Goal: Transaction & Acquisition: Purchase product/service

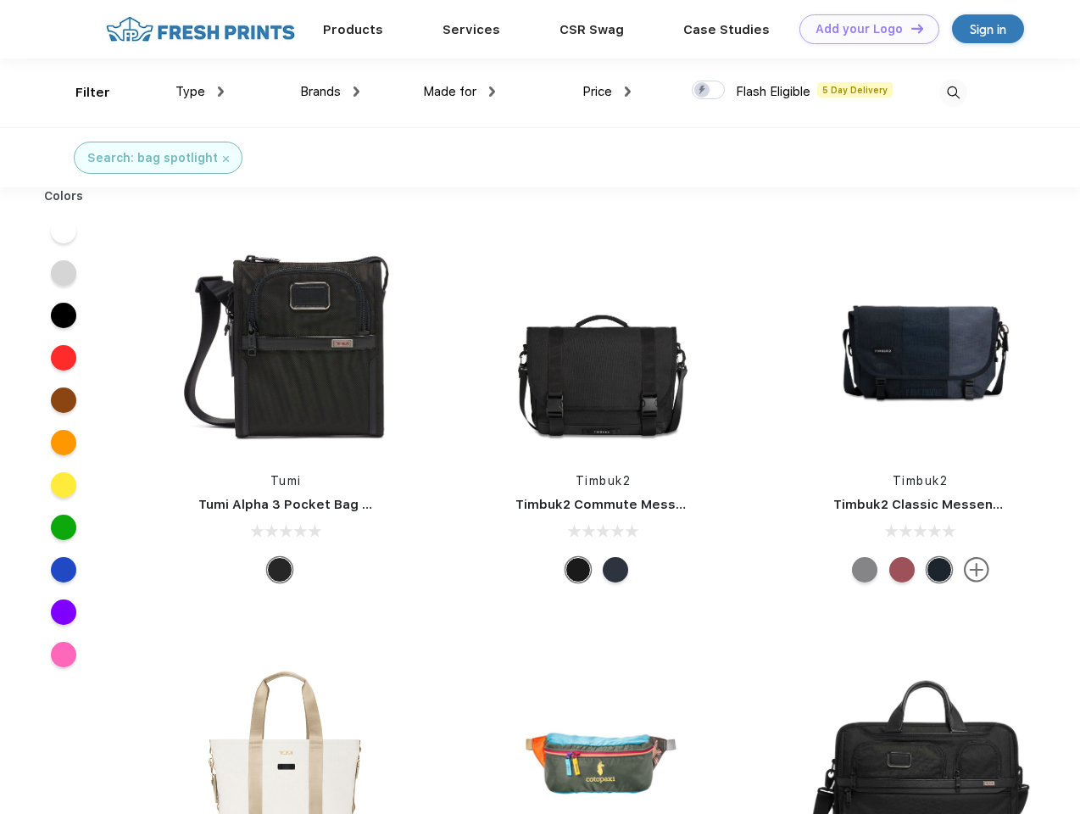
click at [863, 29] on link "Add your Logo Design Tool" at bounding box center [870, 29] width 140 height 30
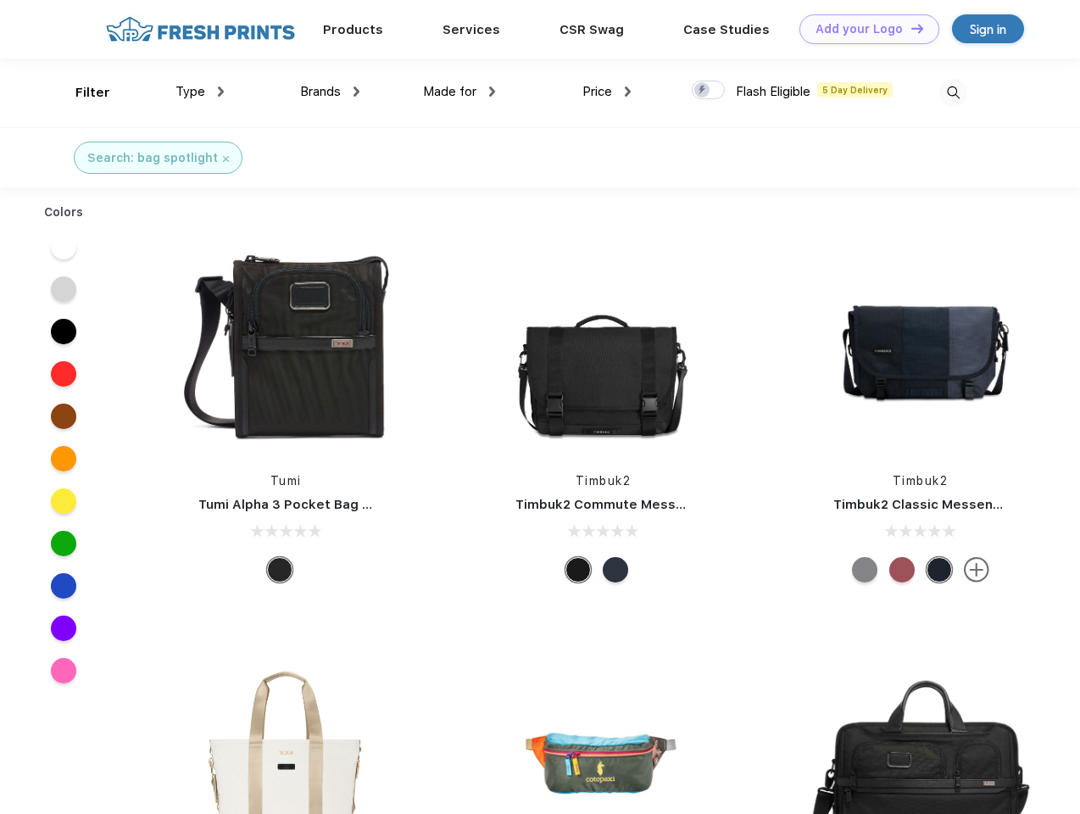
click at [0, 0] on div "Design Tool" at bounding box center [0, 0] width 0 height 0
click at [910, 28] on link "Add your Logo Design Tool" at bounding box center [870, 29] width 140 height 30
click at [81, 92] on div "Filter" at bounding box center [92, 93] width 35 height 20
click at [200, 92] on span "Type" at bounding box center [191, 91] width 30 height 15
click at [330, 92] on span "Brands" at bounding box center [320, 91] width 41 height 15
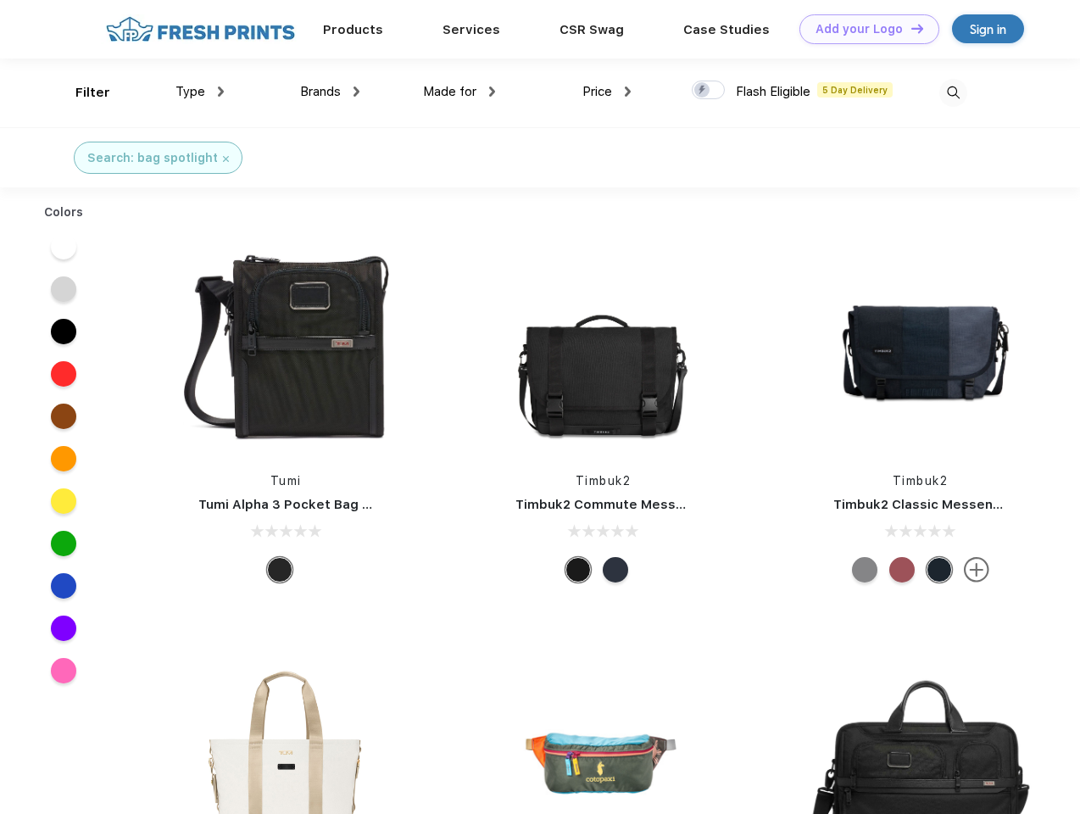
click at [460, 92] on span "Made for" at bounding box center [449, 91] width 53 height 15
click at [607, 92] on span "Price" at bounding box center [598, 91] width 30 height 15
click at [709, 91] on div at bounding box center [708, 90] width 33 height 19
click at [703, 91] on input "checkbox" at bounding box center [697, 85] width 11 height 11
click at [953, 92] on img at bounding box center [954, 93] width 28 height 28
